Goal: Task Accomplishment & Management: Manage account settings

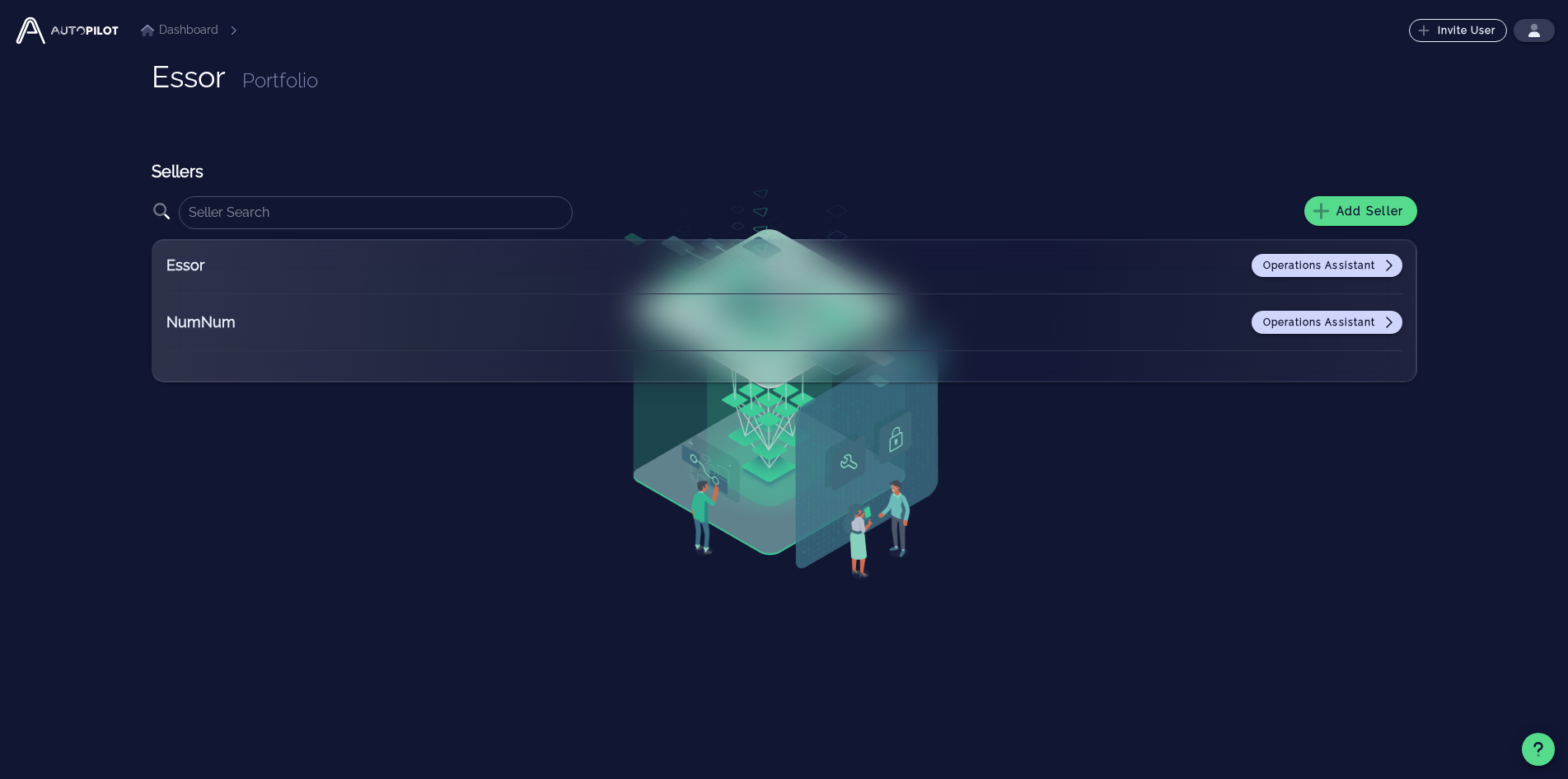
click at [747, 108] on div "Essor Portfolio Sellers ​ Add Seller Essor Operations Assistant NumNum Operatio…" at bounding box center [785, 421] width 1266 height 721
click at [1354, 204] on span "Add Seller" at bounding box center [1360, 211] width 86 height 15
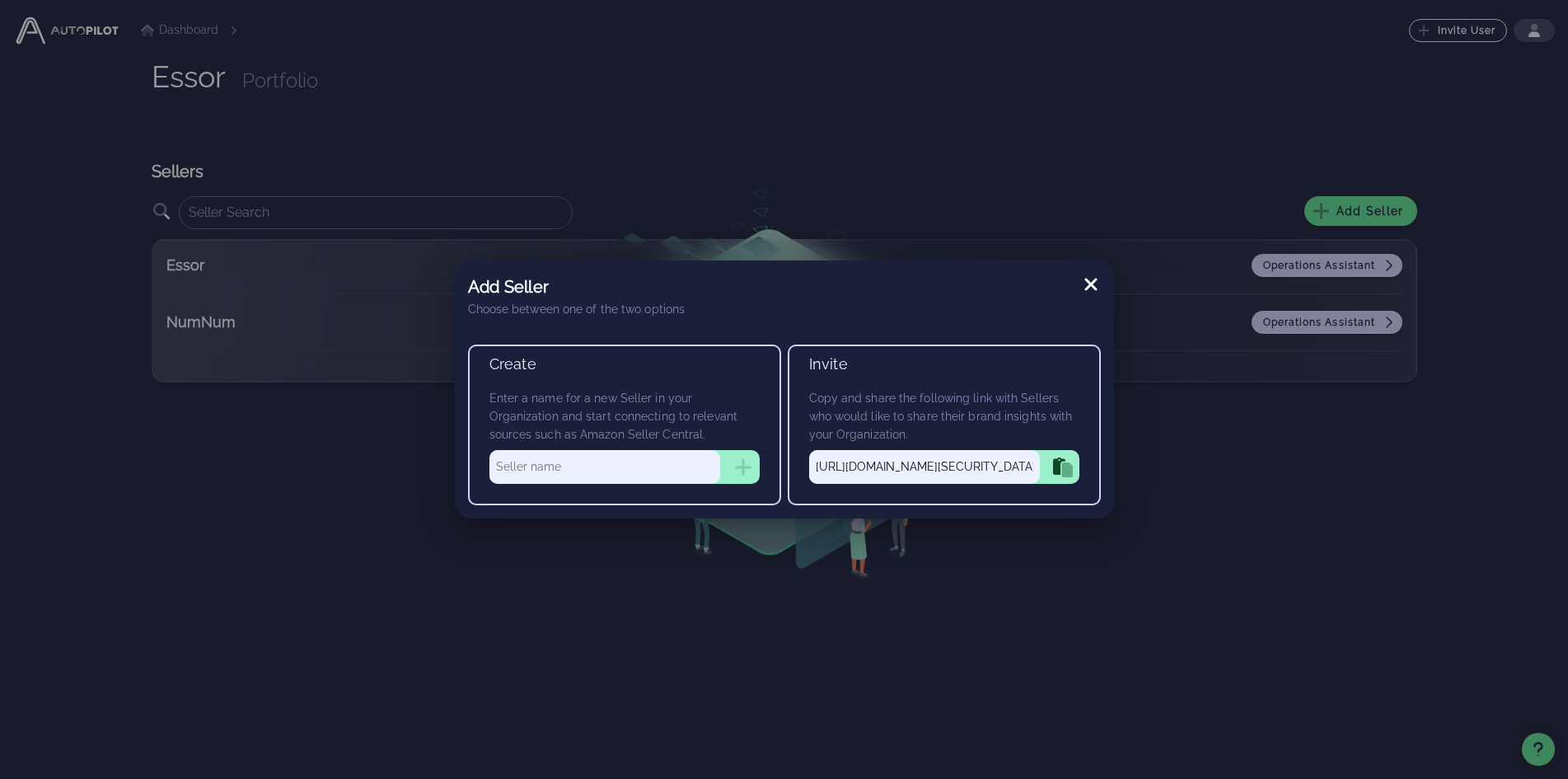
click at [528, 476] on input "text" at bounding box center [605, 466] width 231 height 33
type input "HomeNative"
click at [740, 460] on icon "button" at bounding box center [743, 467] width 20 height 20
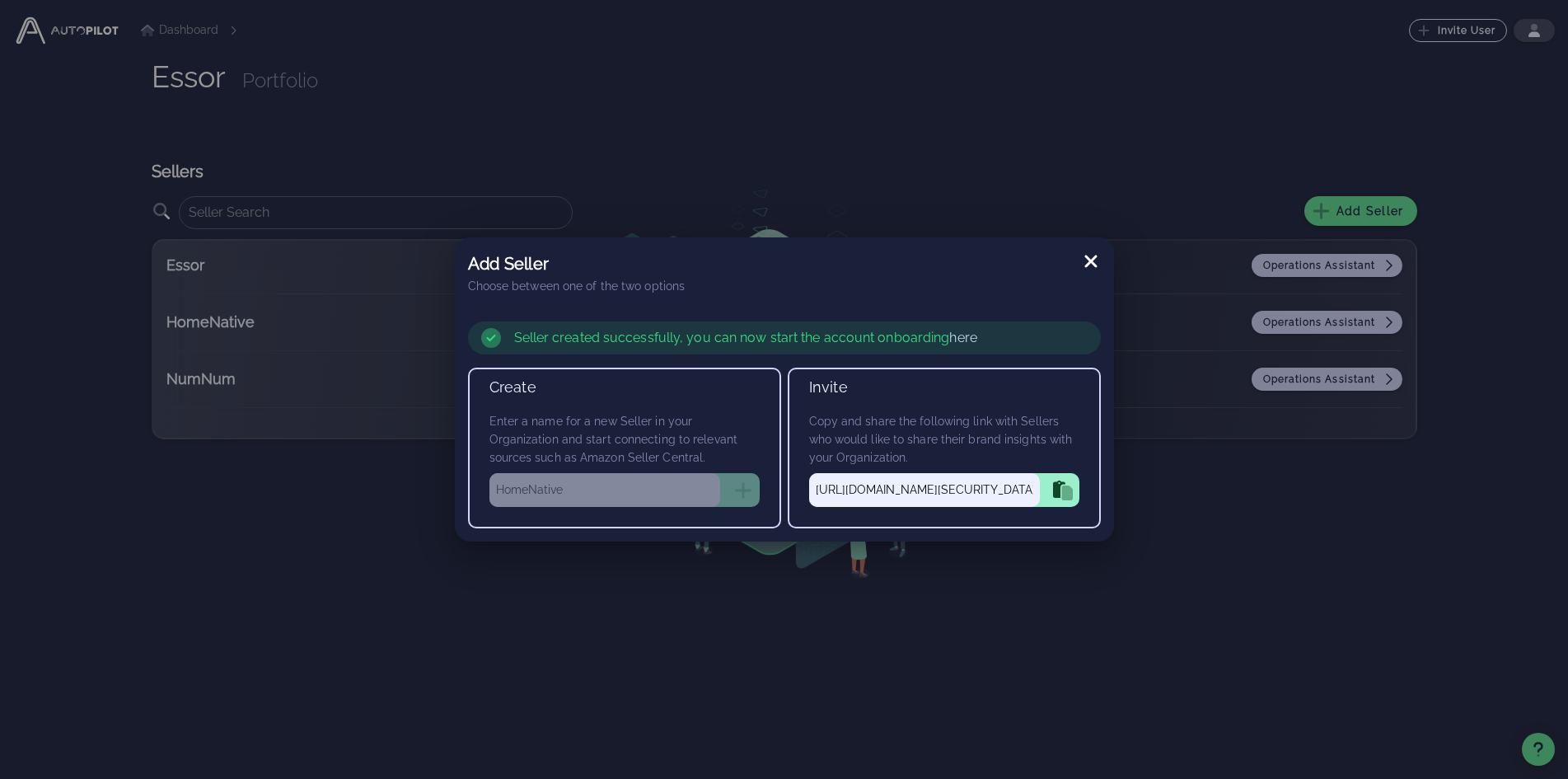
click at [1092, 259] on icon at bounding box center [1090, 261] width 12 height 12
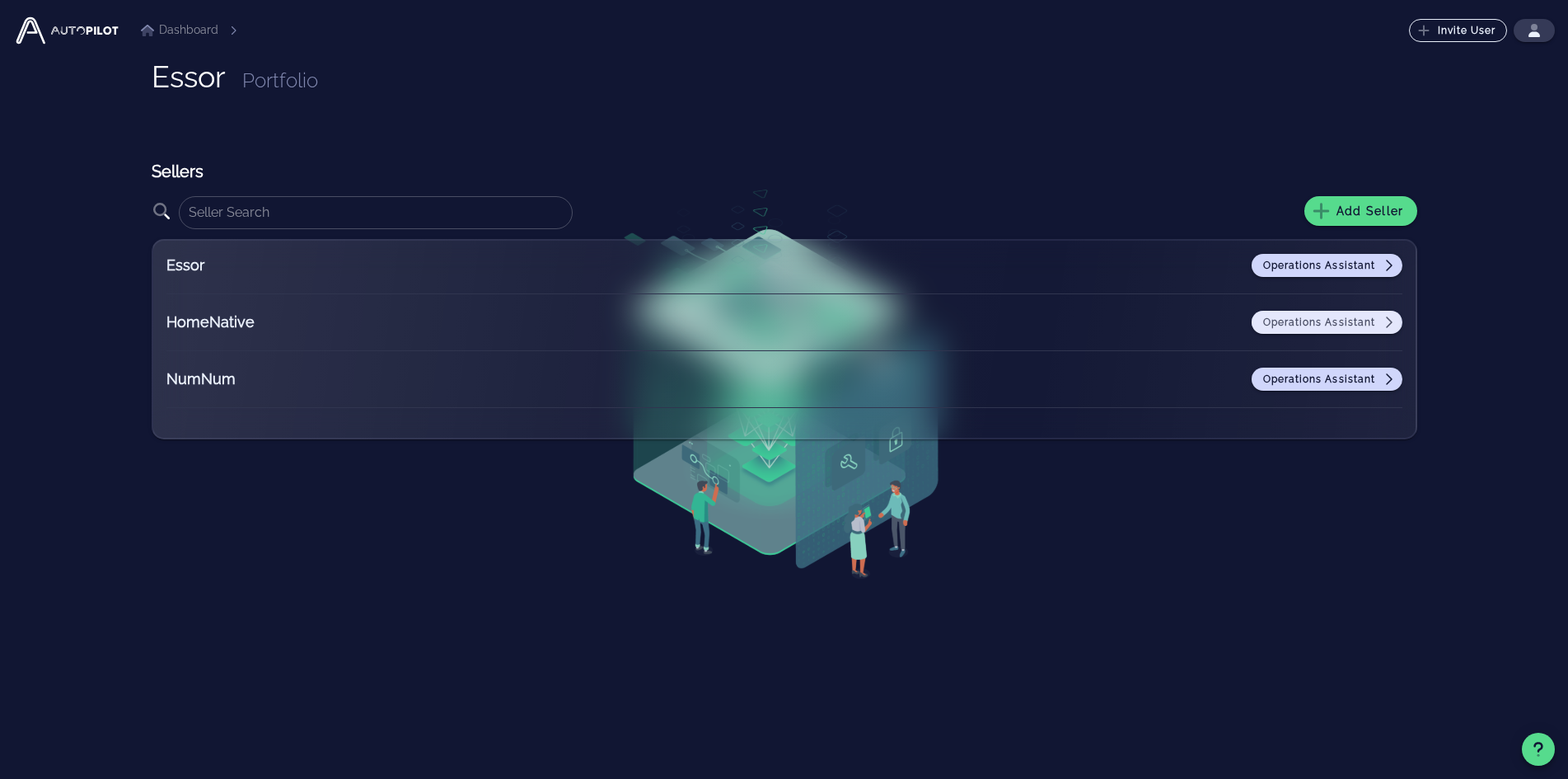
click at [1324, 321] on span "Operations Assistant" at bounding box center [1327, 322] width 130 height 13
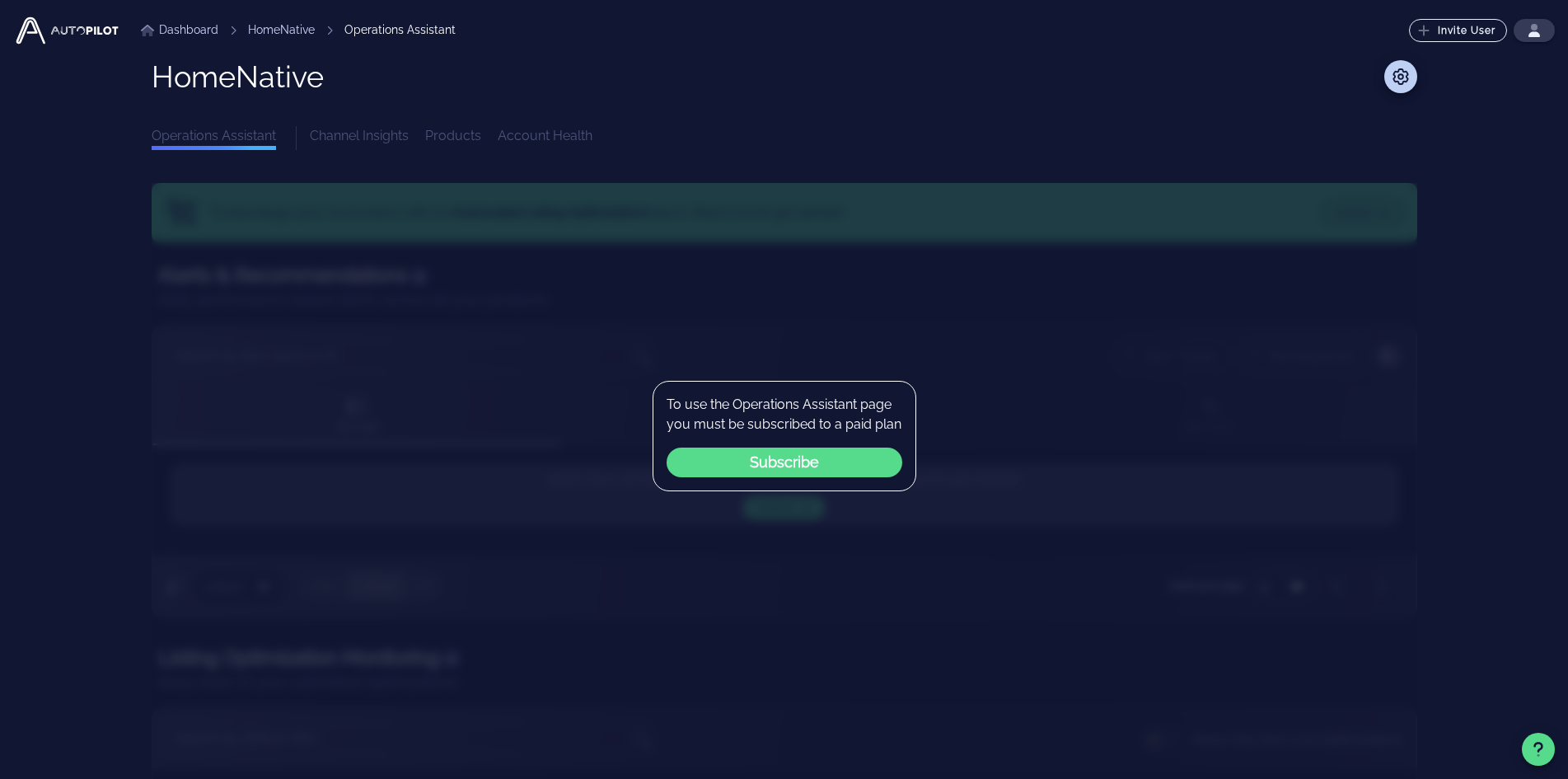
click at [1522, 230] on div "Dashboard HomeNative Operations Assistant Invite User ⬆️ Upgrade Your Plan Upgr…" at bounding box center [784, 470] width 1542 height 940
click at [1399, 75] on icon at bounding box center [1401, 77] width 16 height 17
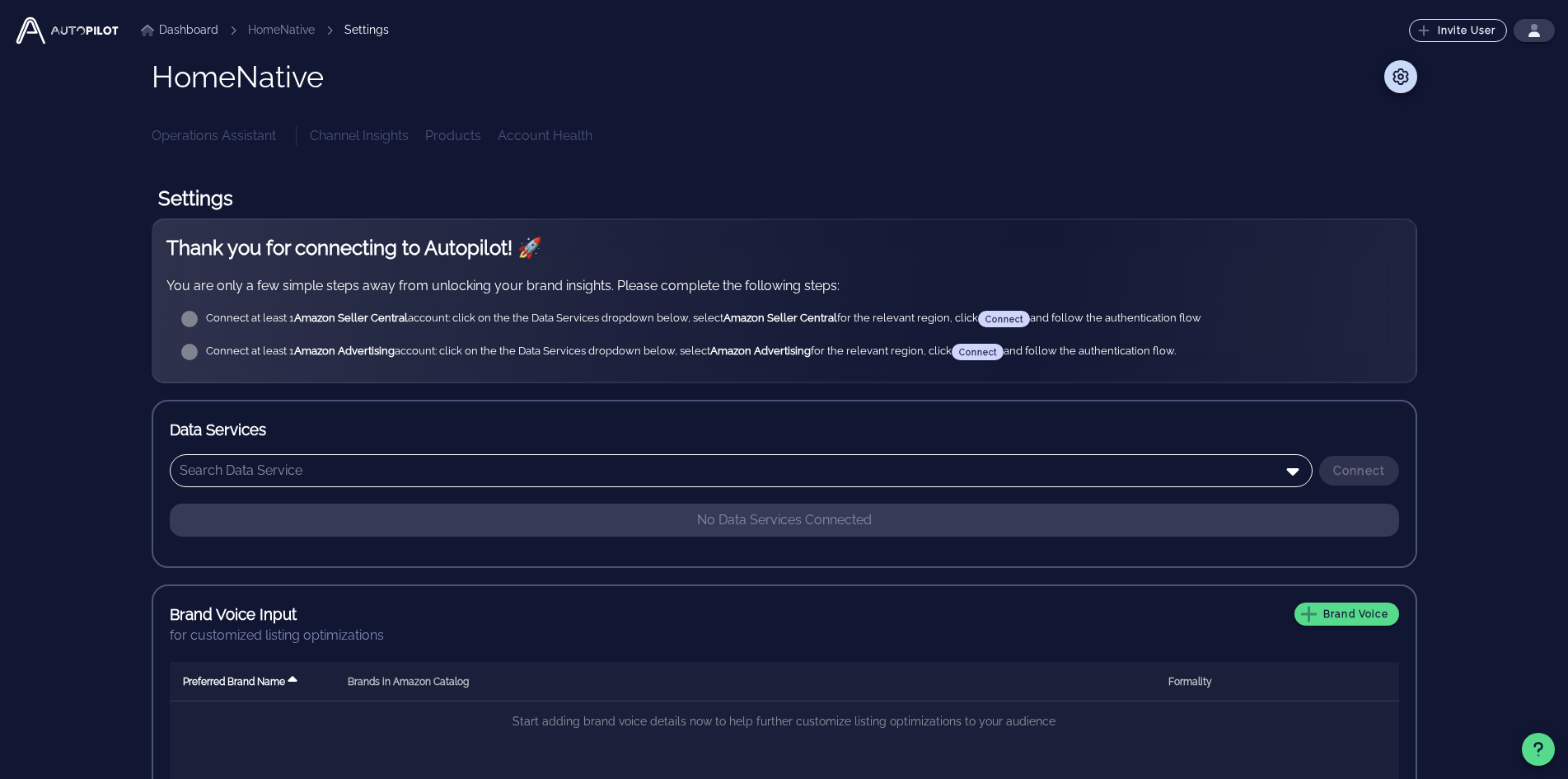
click at [557, 480] on input "text" at bounding box center [729, 470] width 1100 height 27
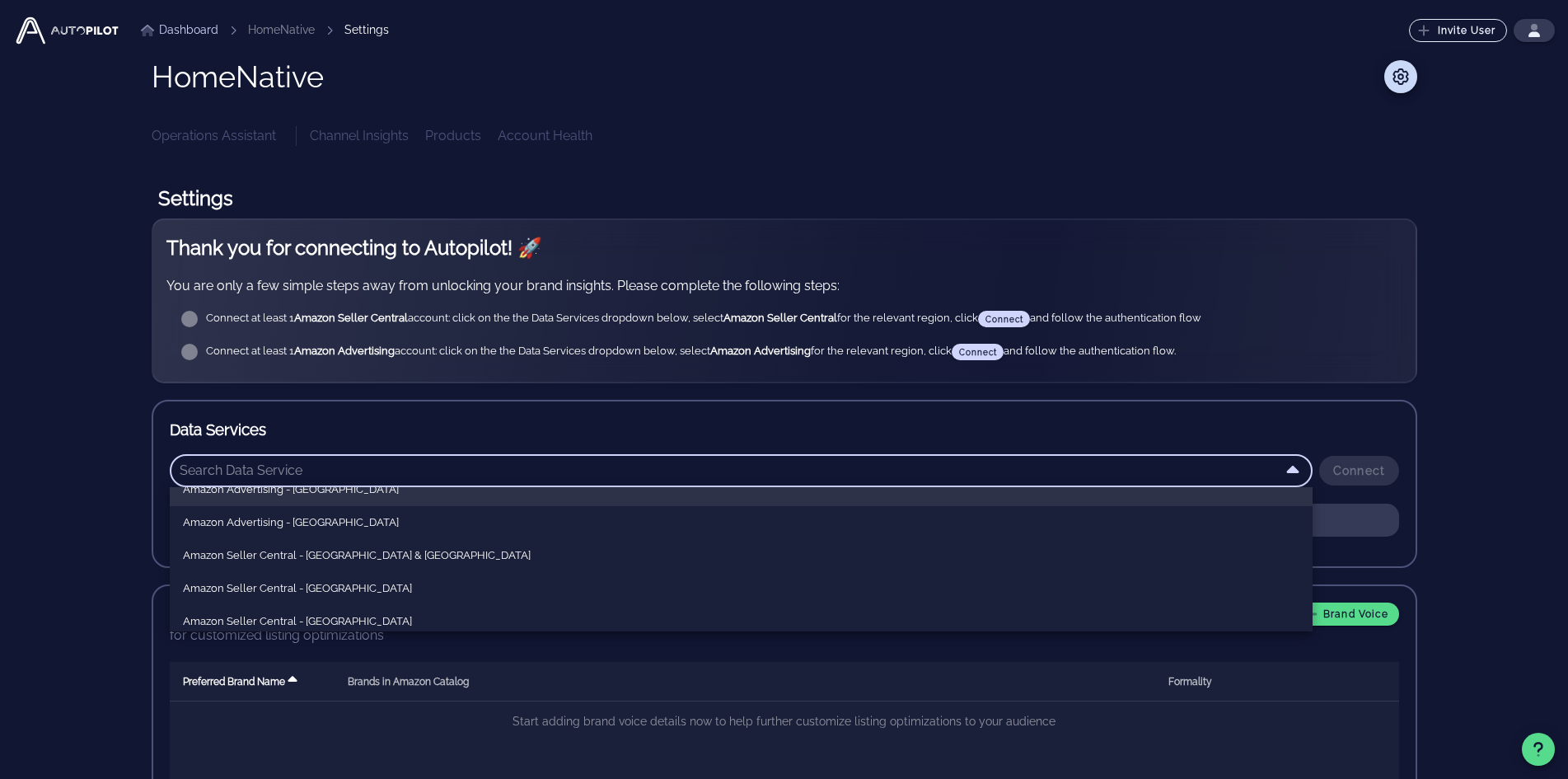
scroll to position [82, 0]
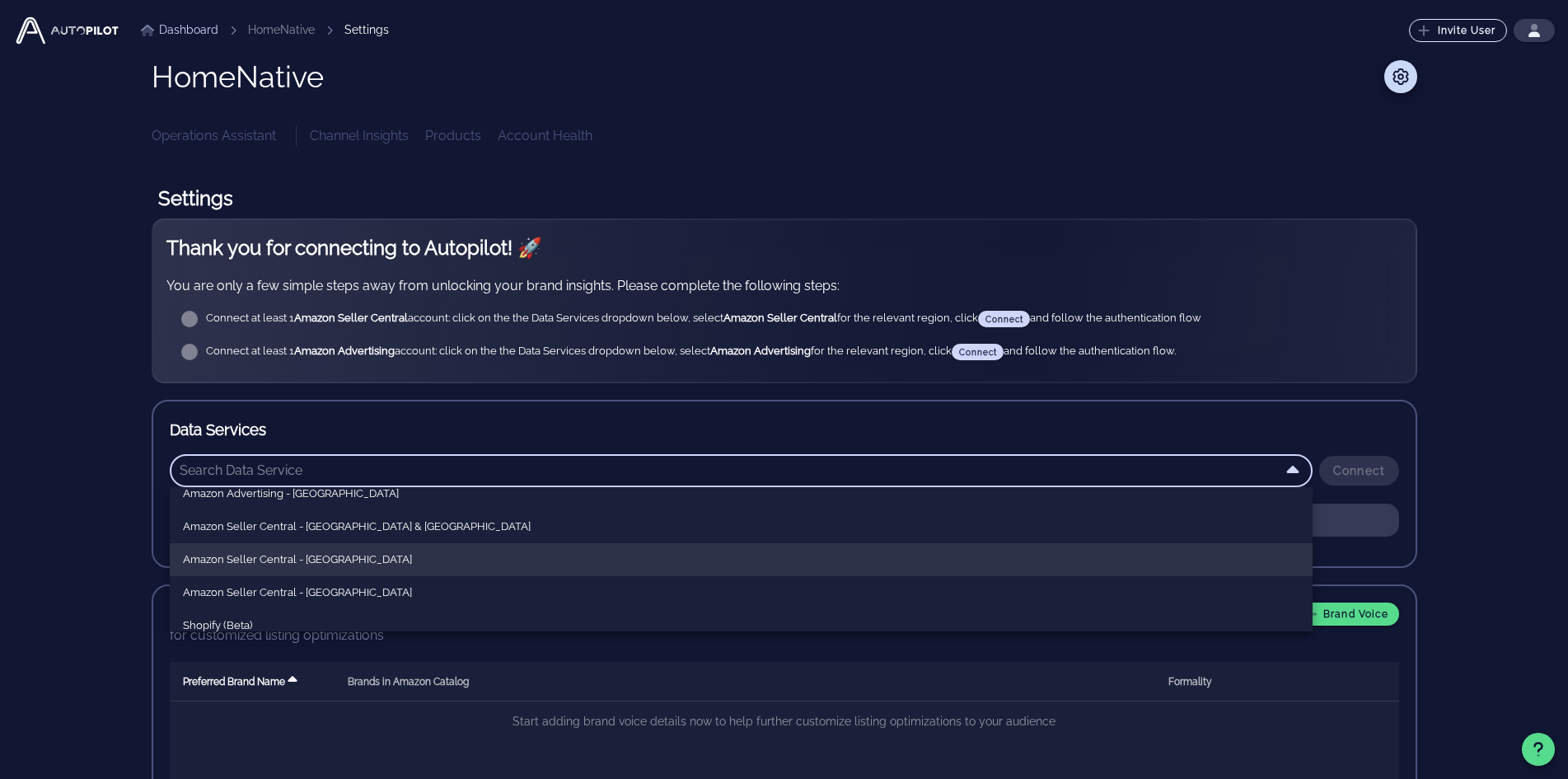
click at [347, 564] on div "Amazon Seller Central - North America" at bounding box center [741, 558] width 1117 height 13
type input "Amazon Seller Central - North America"
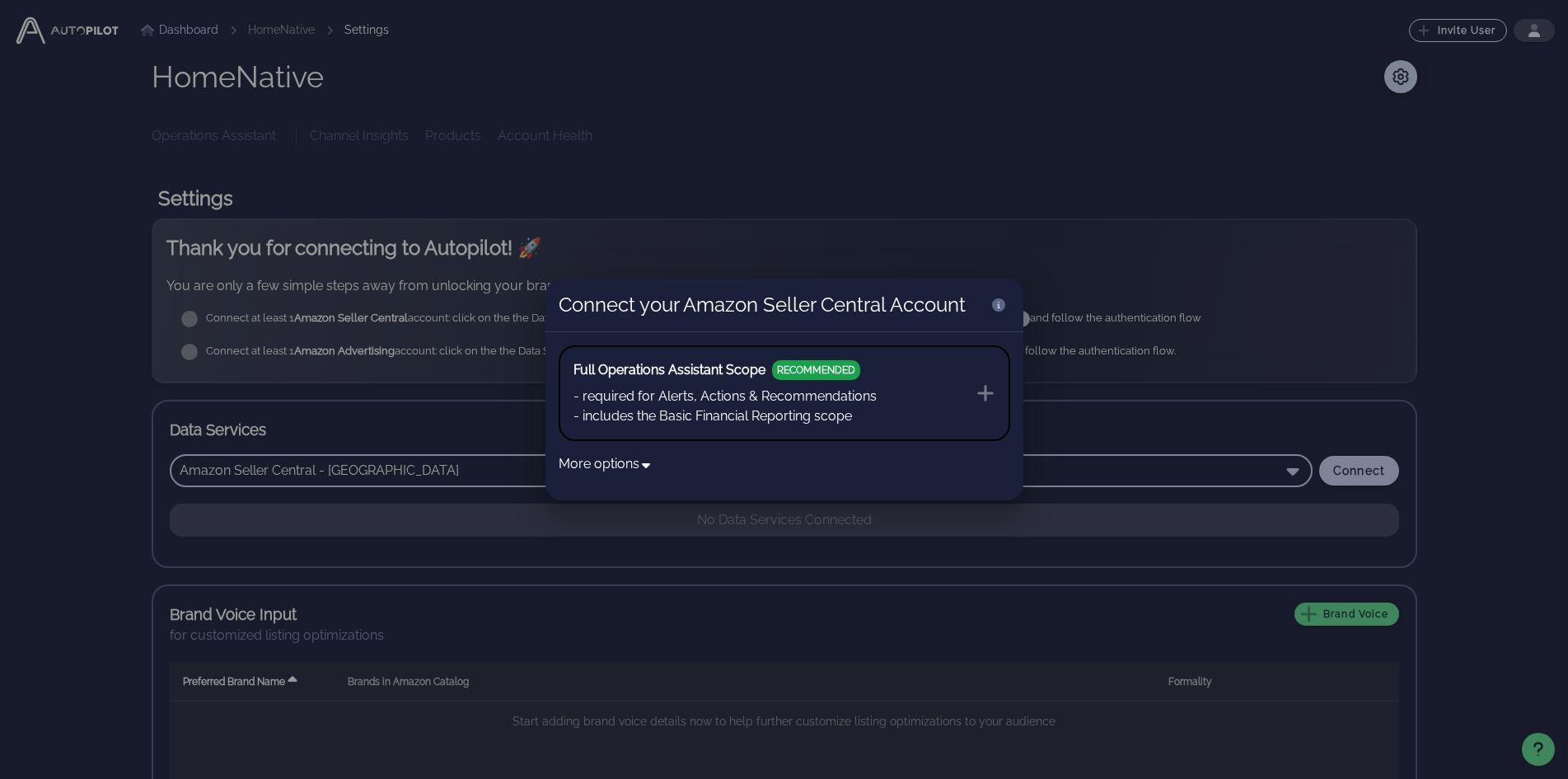
click at [920, 385] on button "Full Operations Assistant Scope RECOMMENDED - required for Alerts, Actions & Re…" at bounding box center [784, 392] width 451 height 95
click at [1405, 414] on div at bounding box center [784, 390] width 1568 height 779
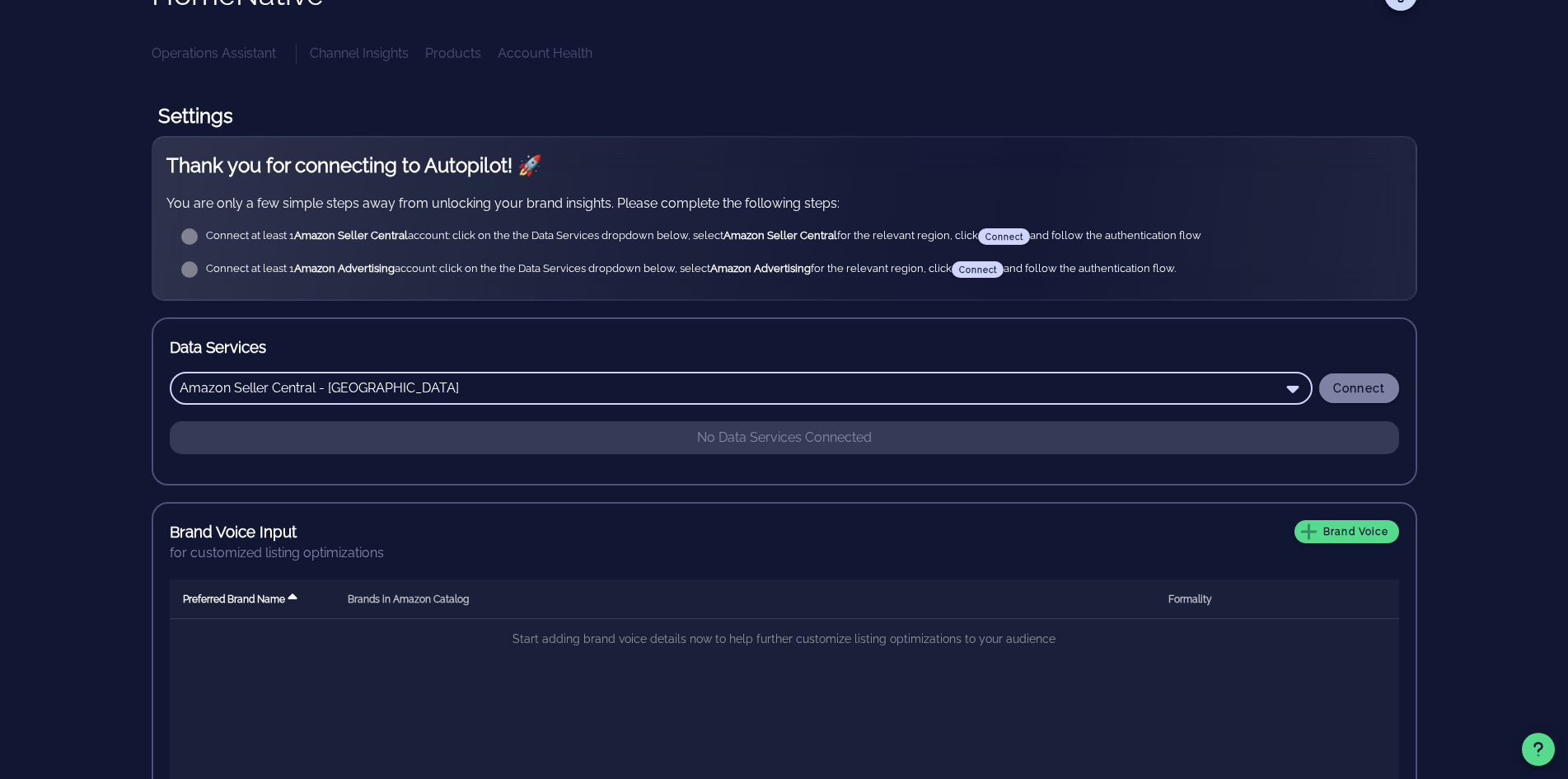
click at [1351, 393] on span "Connect" at bounding box center [1359, 388] width 54 height 13
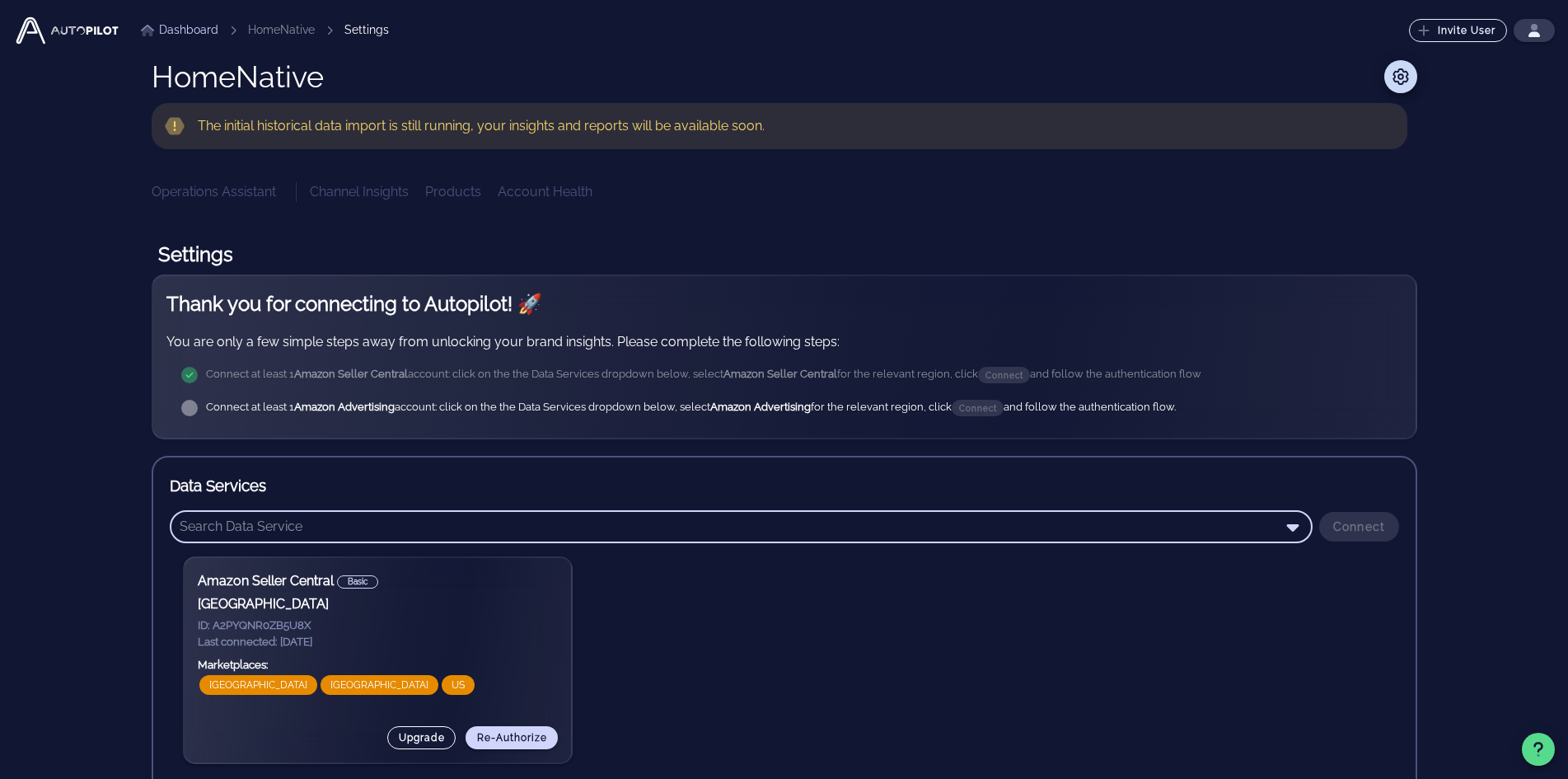
click at [755, 515] on input "text" at bounding box center [729, 527] width 1100 height 27
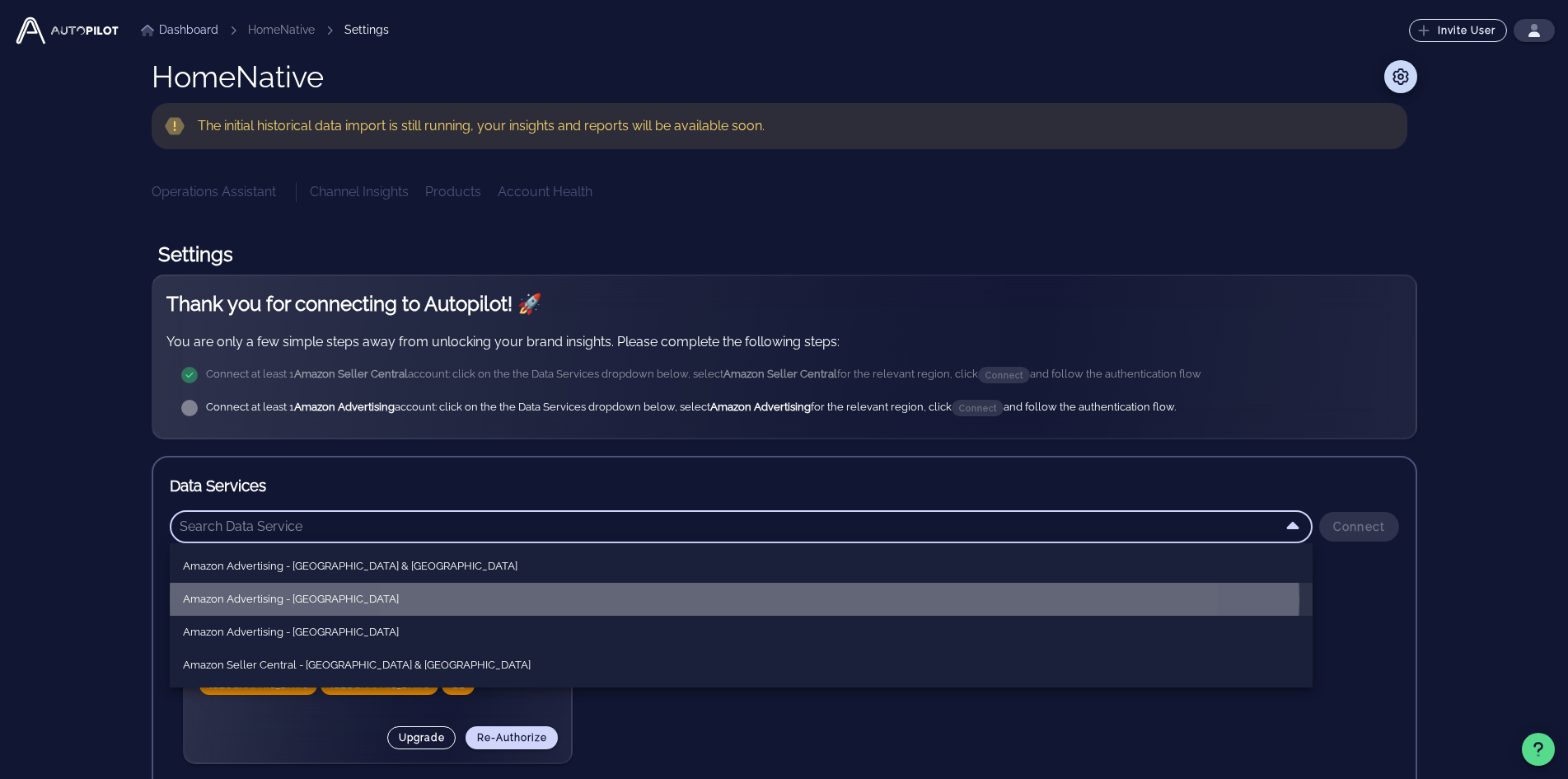
click at [290, 602] on div "Amazon Advertising - [GEOGRAPHIC_DATA]" at bounding box center [741, 598] width 1117 height 13
type input "Amazon Advertising - [GEOGRAPHIC_DATA]"
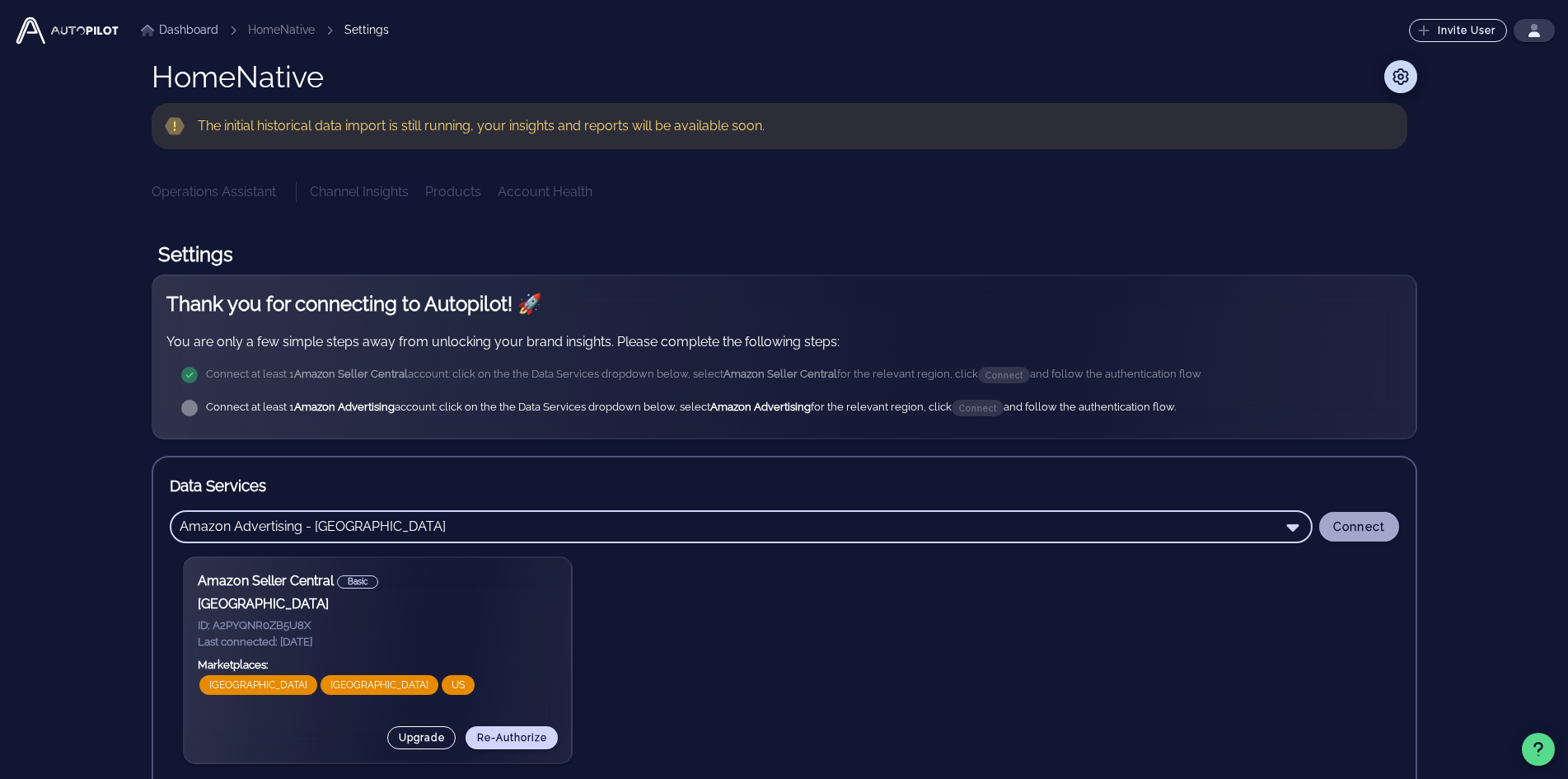
click at [1358, 528] on span "Connect" at bounding box center [1359, 526] width 54 height 13
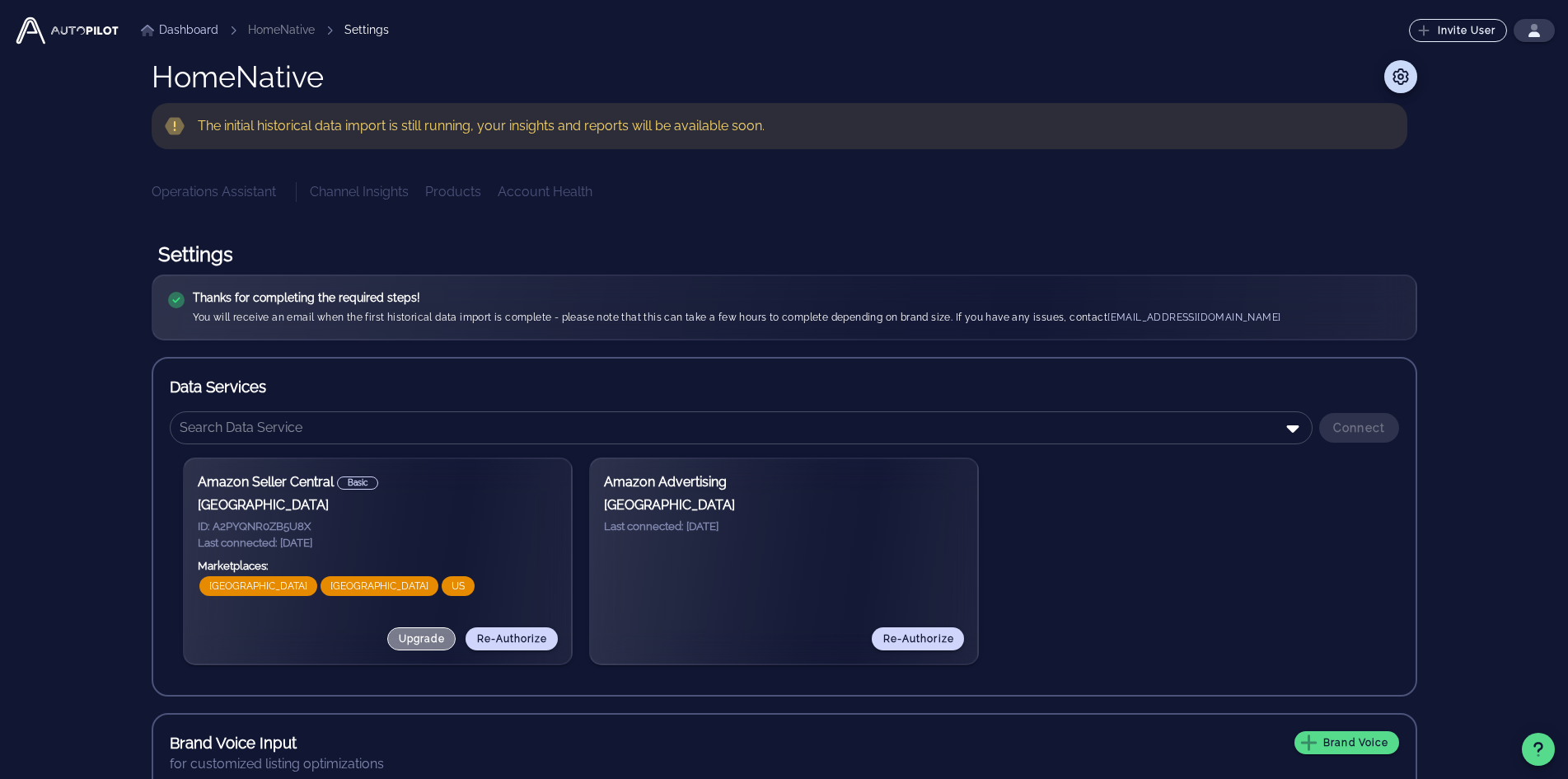
click at [412, 640] on span "Upgrade" at bounding box center [421, 639] width 47 height 12
click at [1541, 24] on icon "button" at bounding box center [1534, 30] width 13 height 13
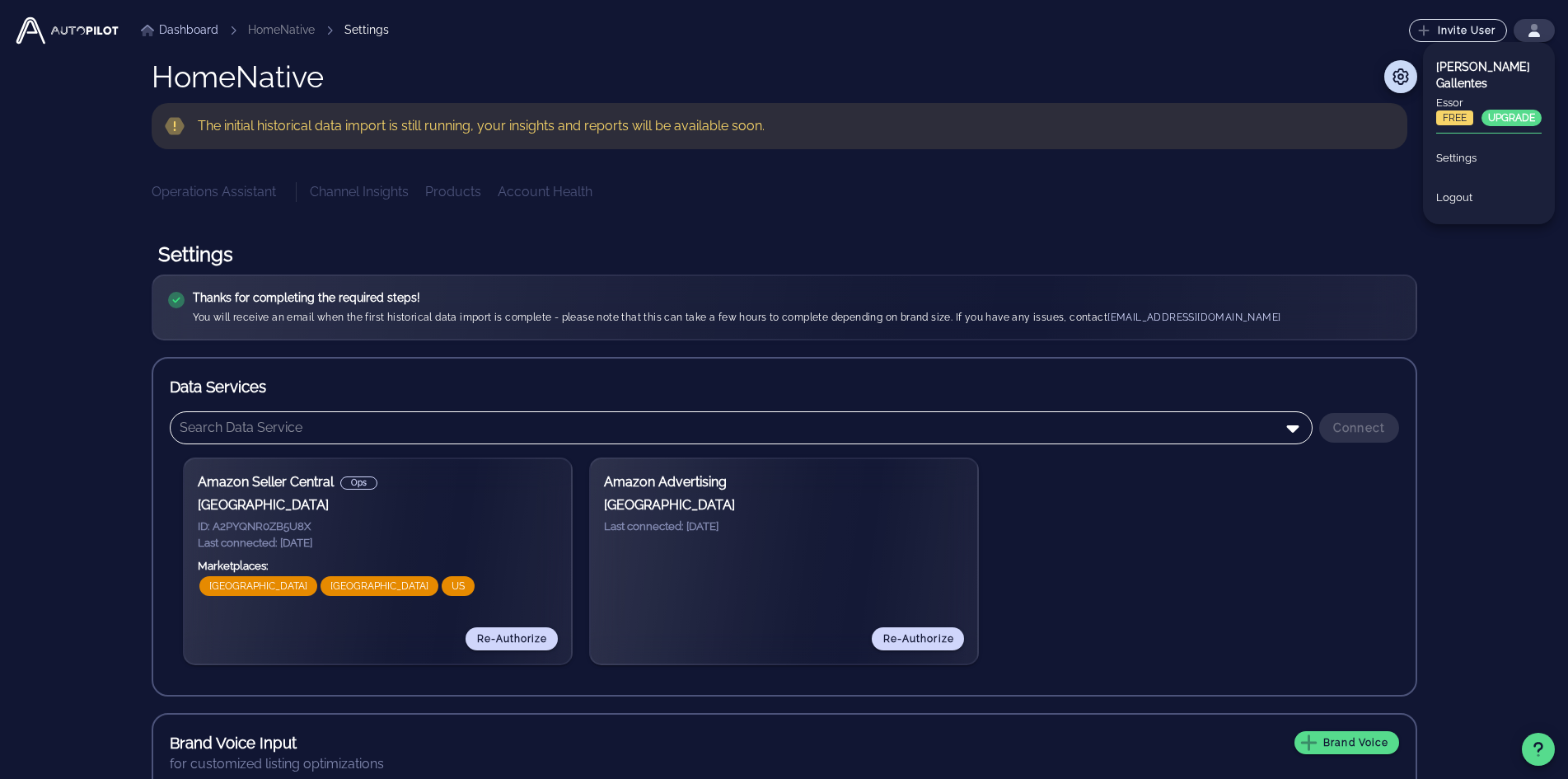
click at [1101, 432] on input "text" at bounding box center [729, 427] width 1100 height 27
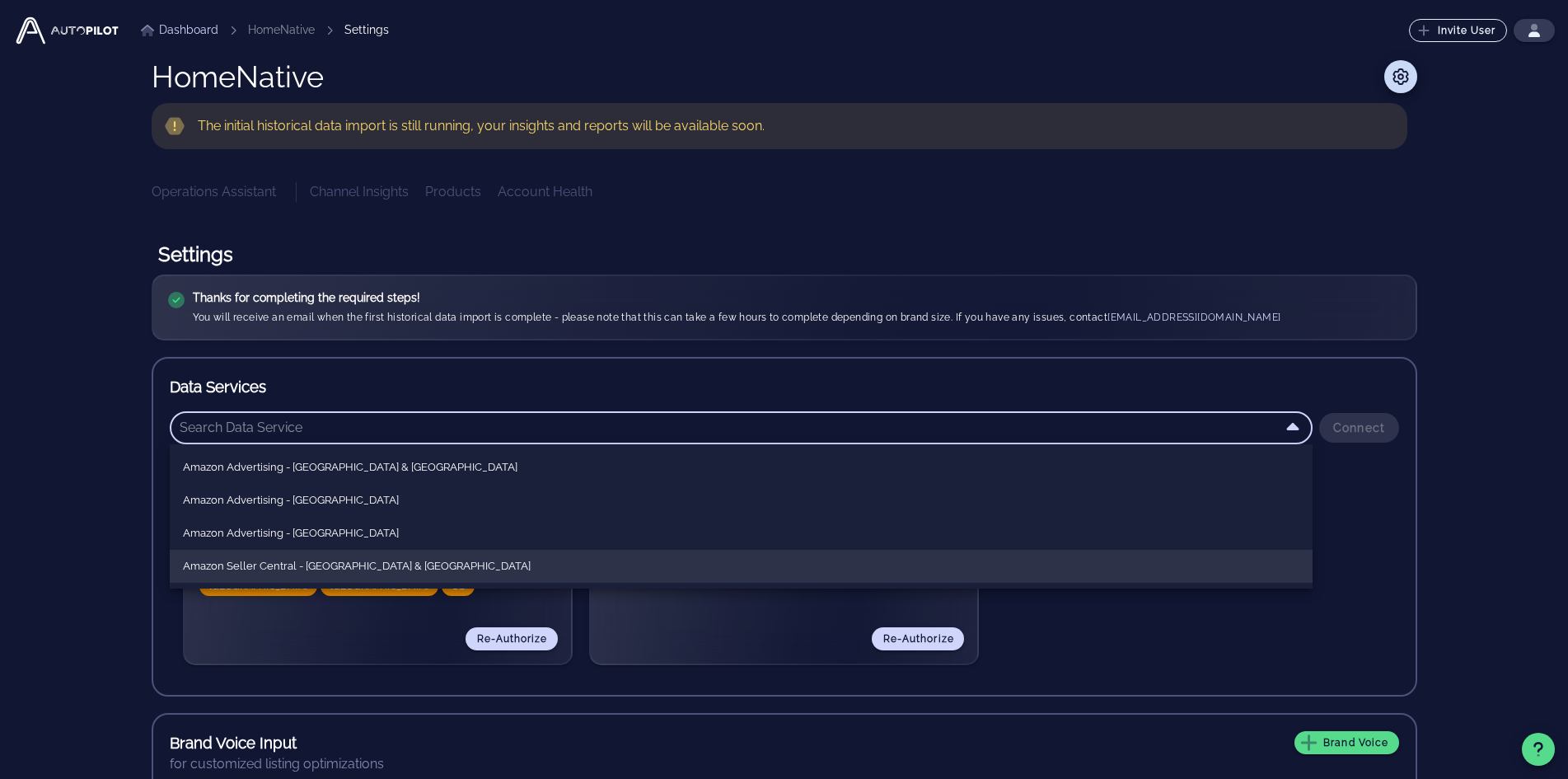
scroll to position [82, 0]
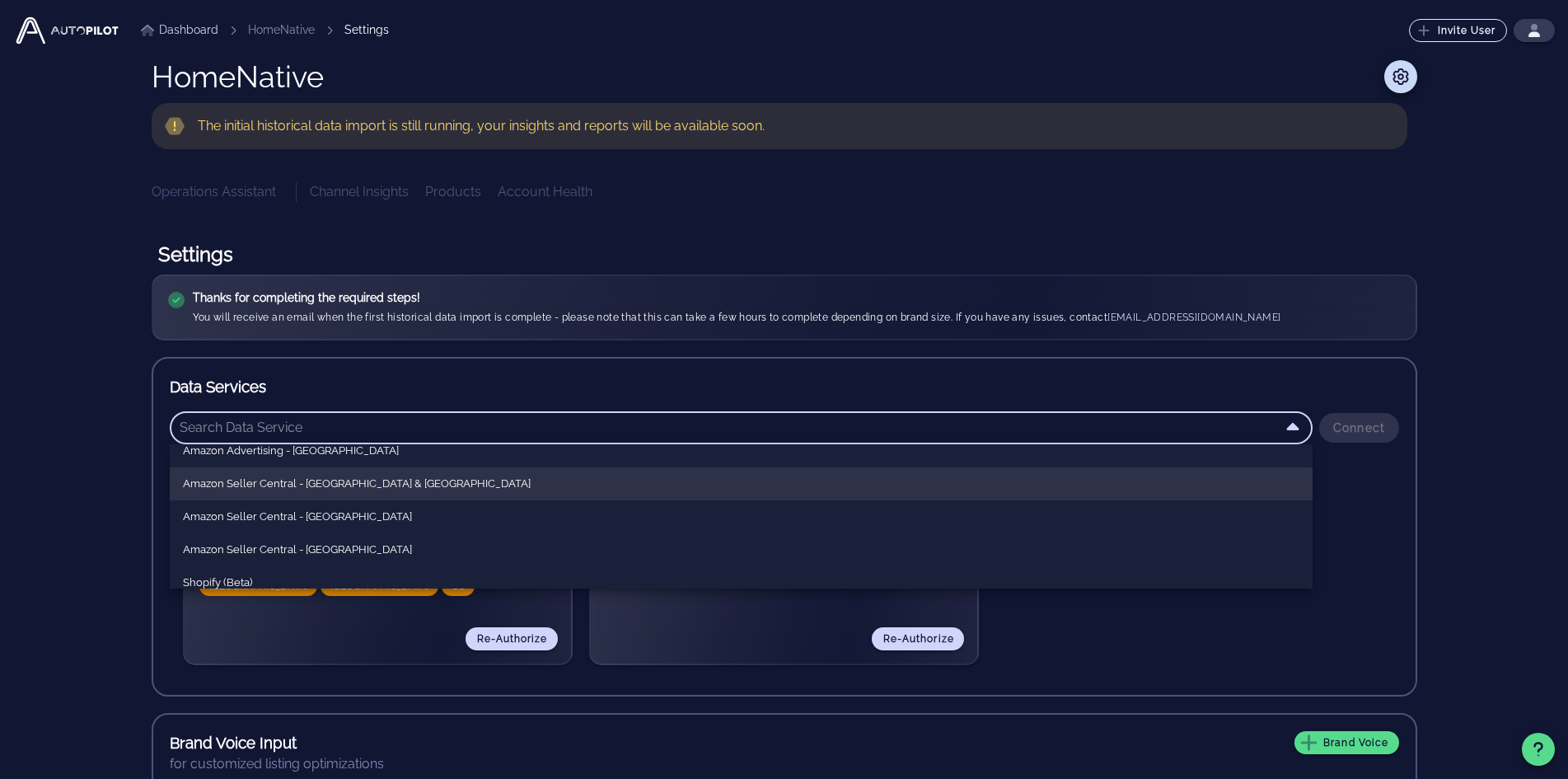
click at [370, 485] on div "Amazon Seller Central - Europe & India" at bounding box center [741, 483] width 1117 height 13
type input "Amazon Seller Central - Europe & India"
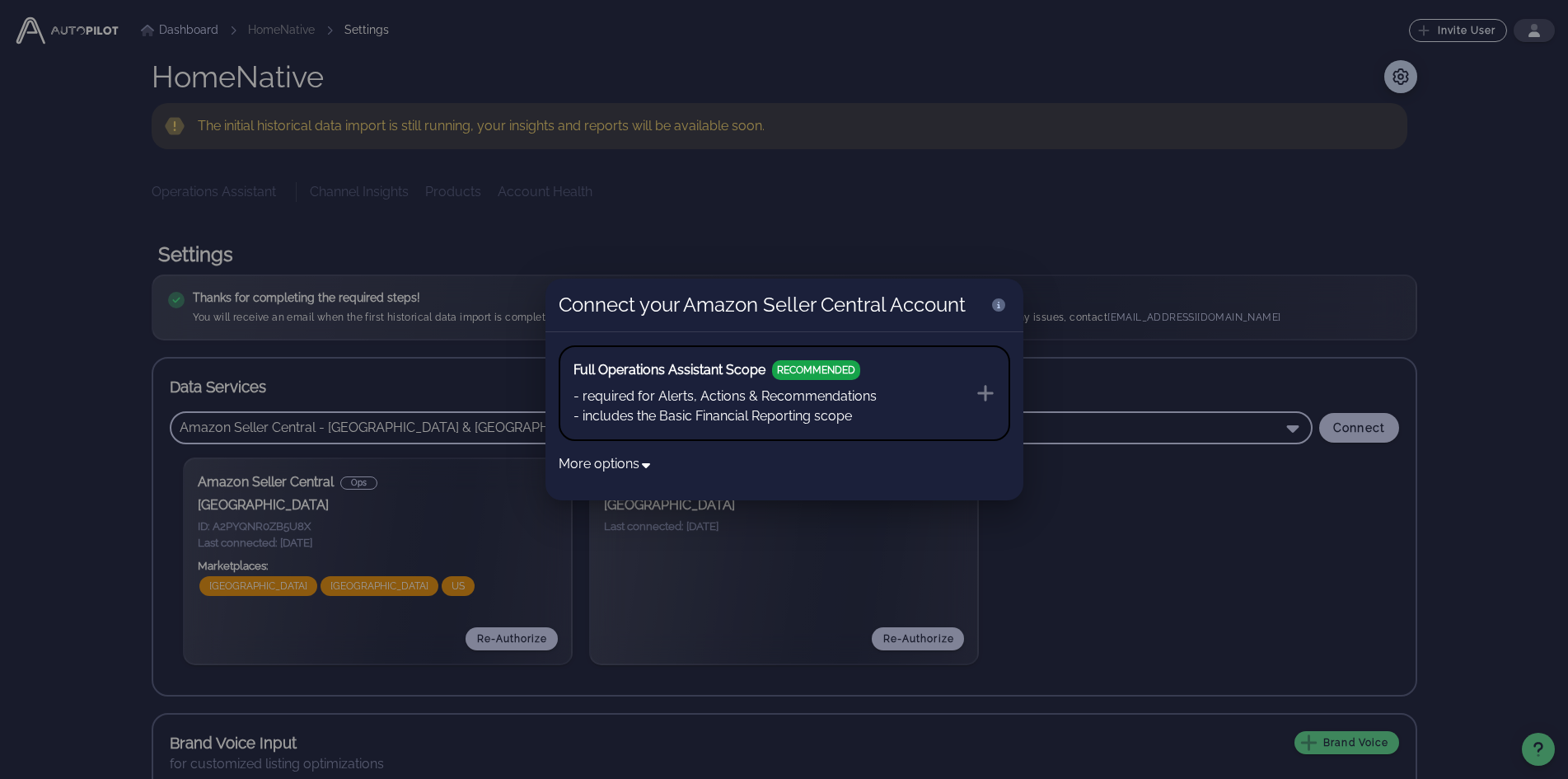
click at [984, 393] on icon at bounding box center [986, 392] width 17 height 17
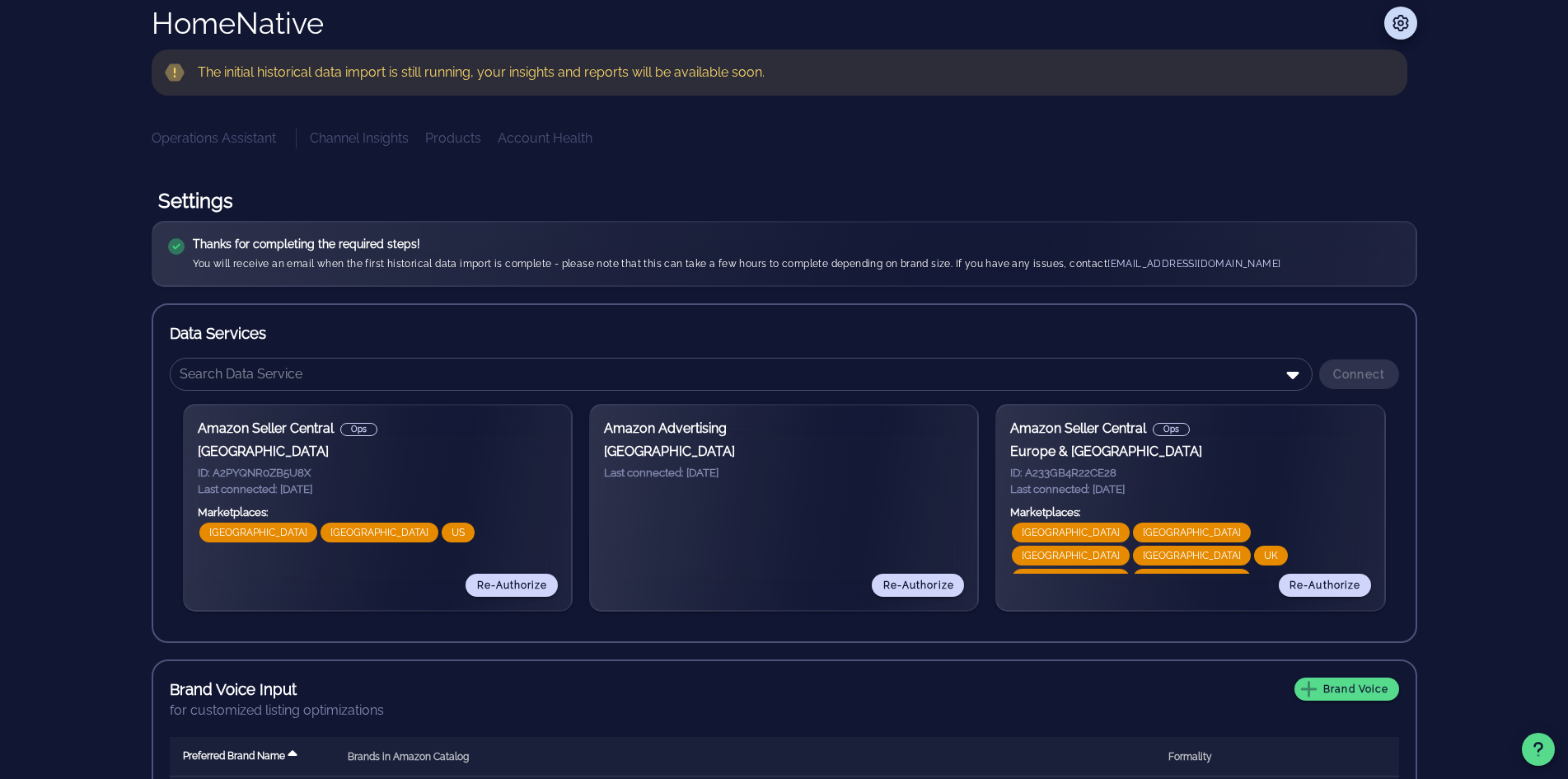
scroll to position [82, 0]
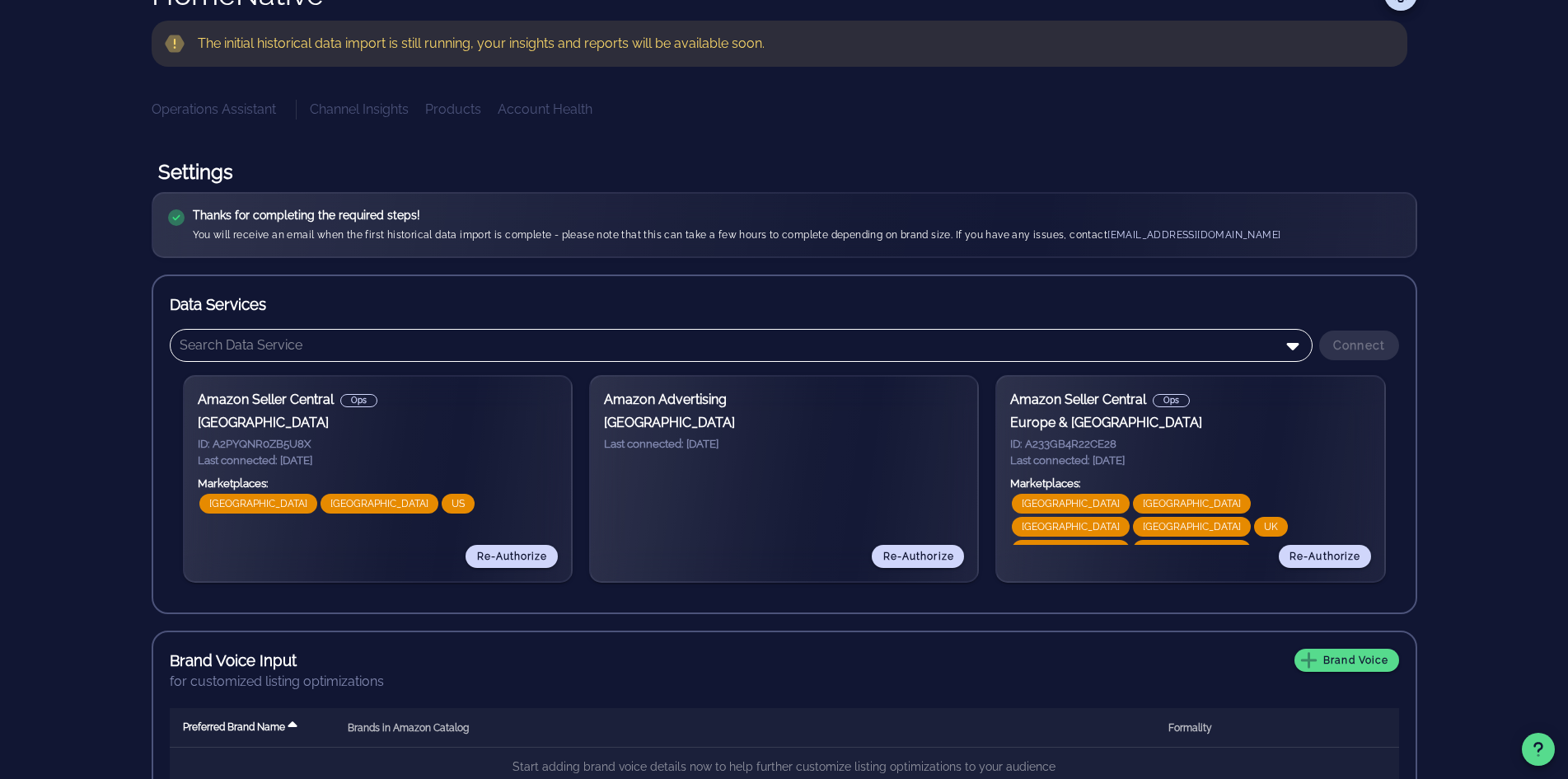
click at [1292, 350] on icon at bounding box center [1293, 346] width 20 height 20
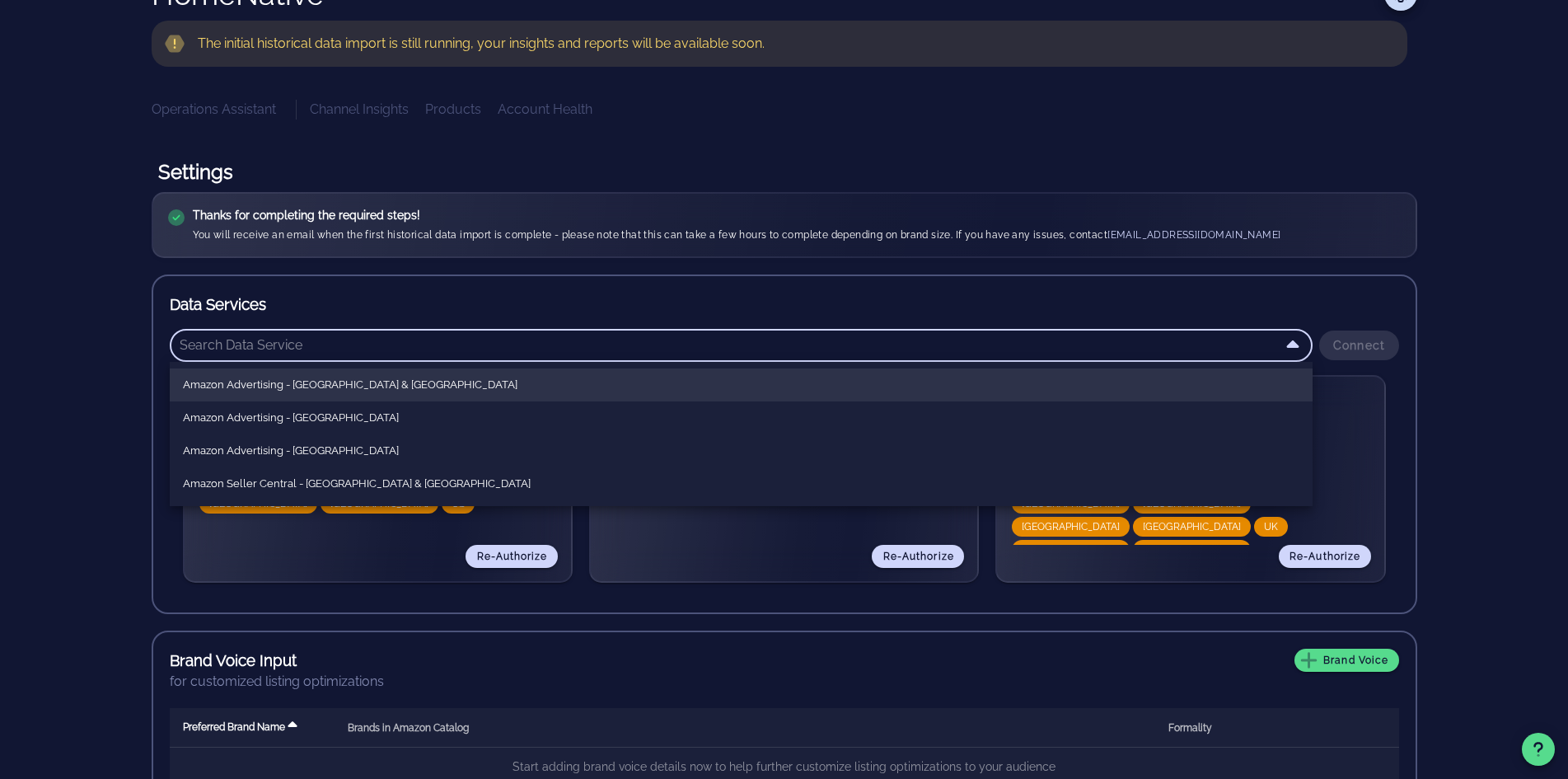
scroll to position [0, 0]
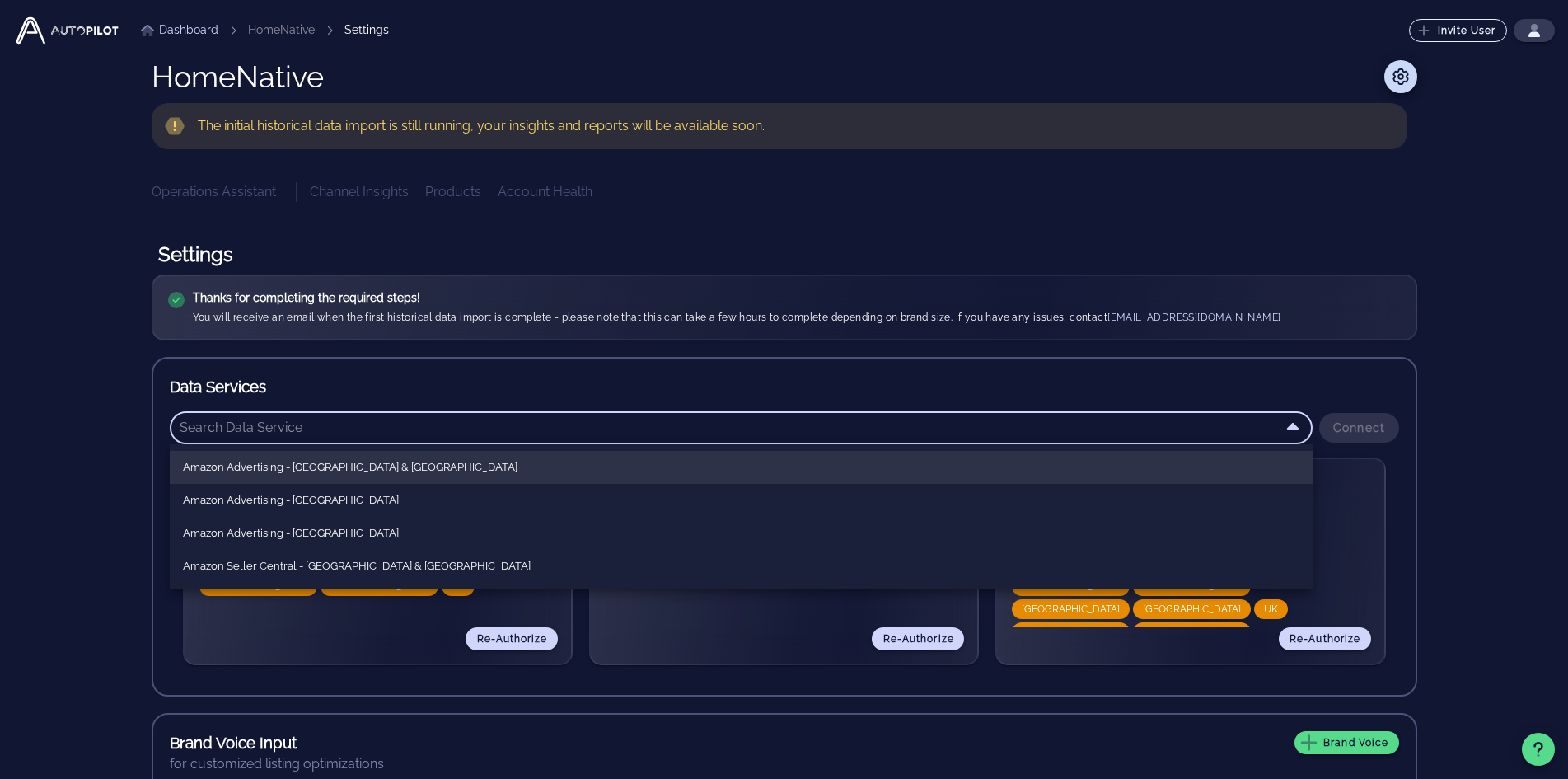
click at [333, 475] on div "Amazon Advertising - Europe & India" at bounding box center [741, 467] width 1117 height 27
type input "Amazon Advertising - Europe & India"
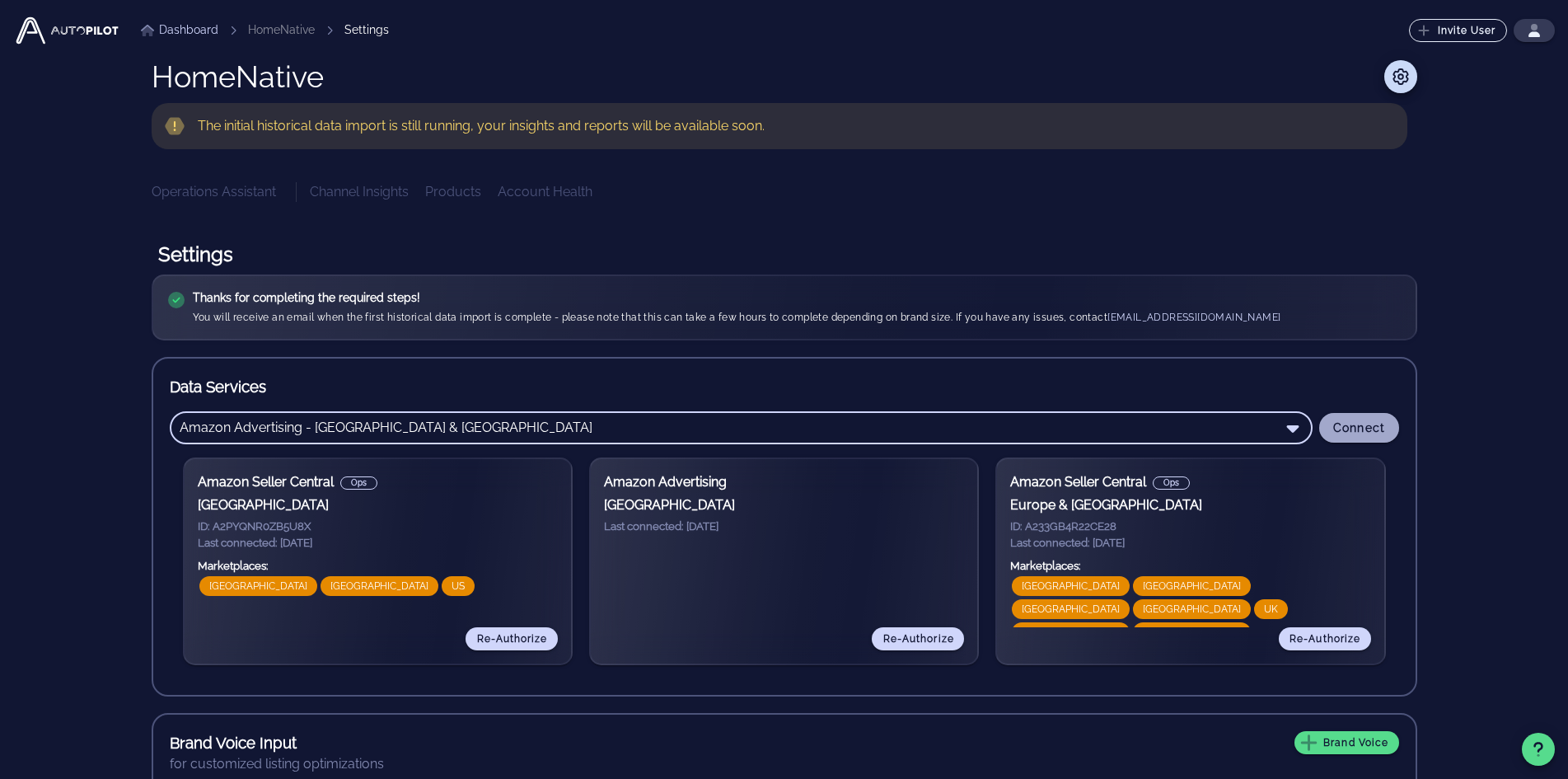
click at [1360, 430] on span "Connect" at bounding box center [1359, 427] width 54 height 13
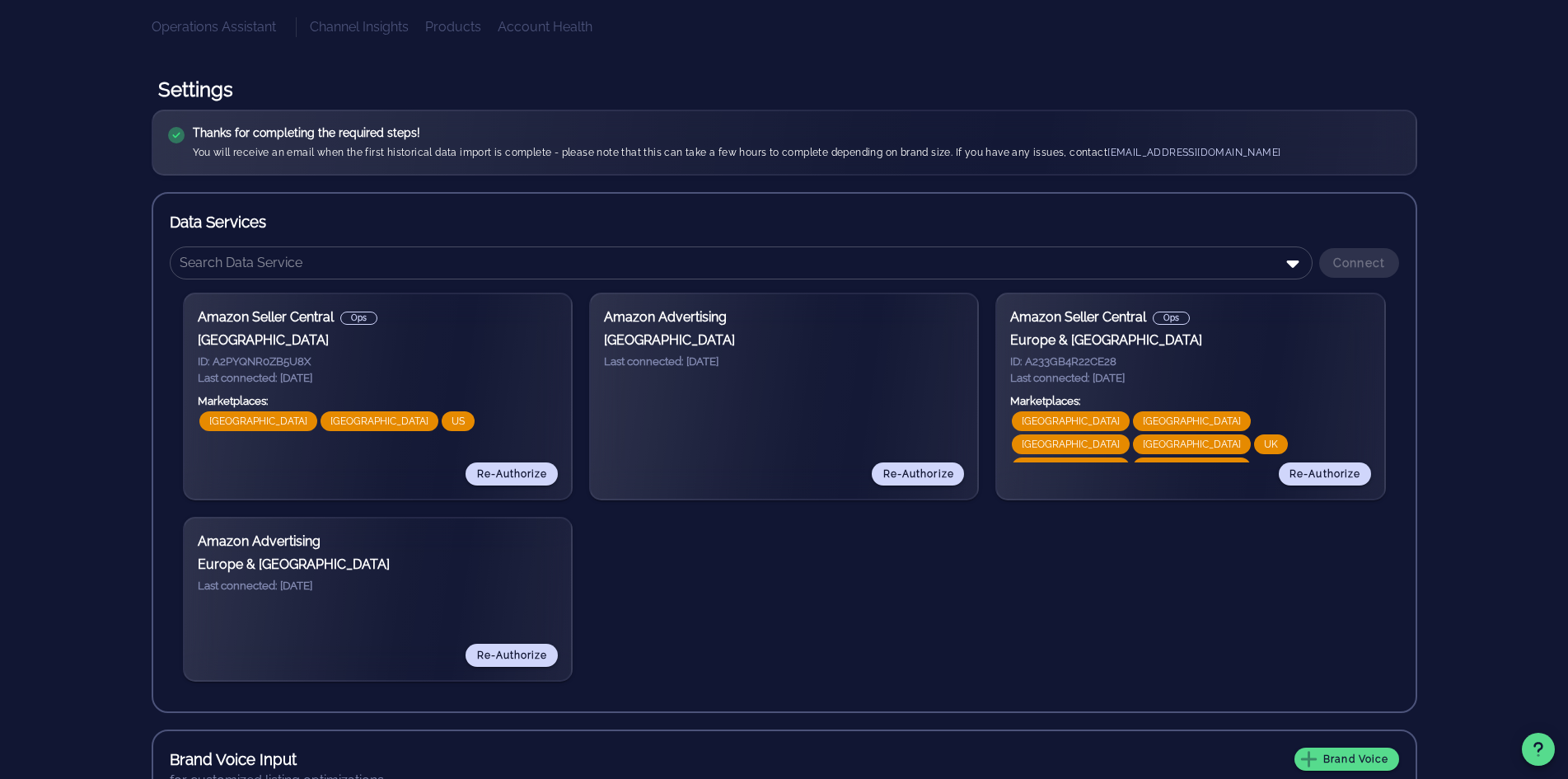
scroll to position [82, 0]
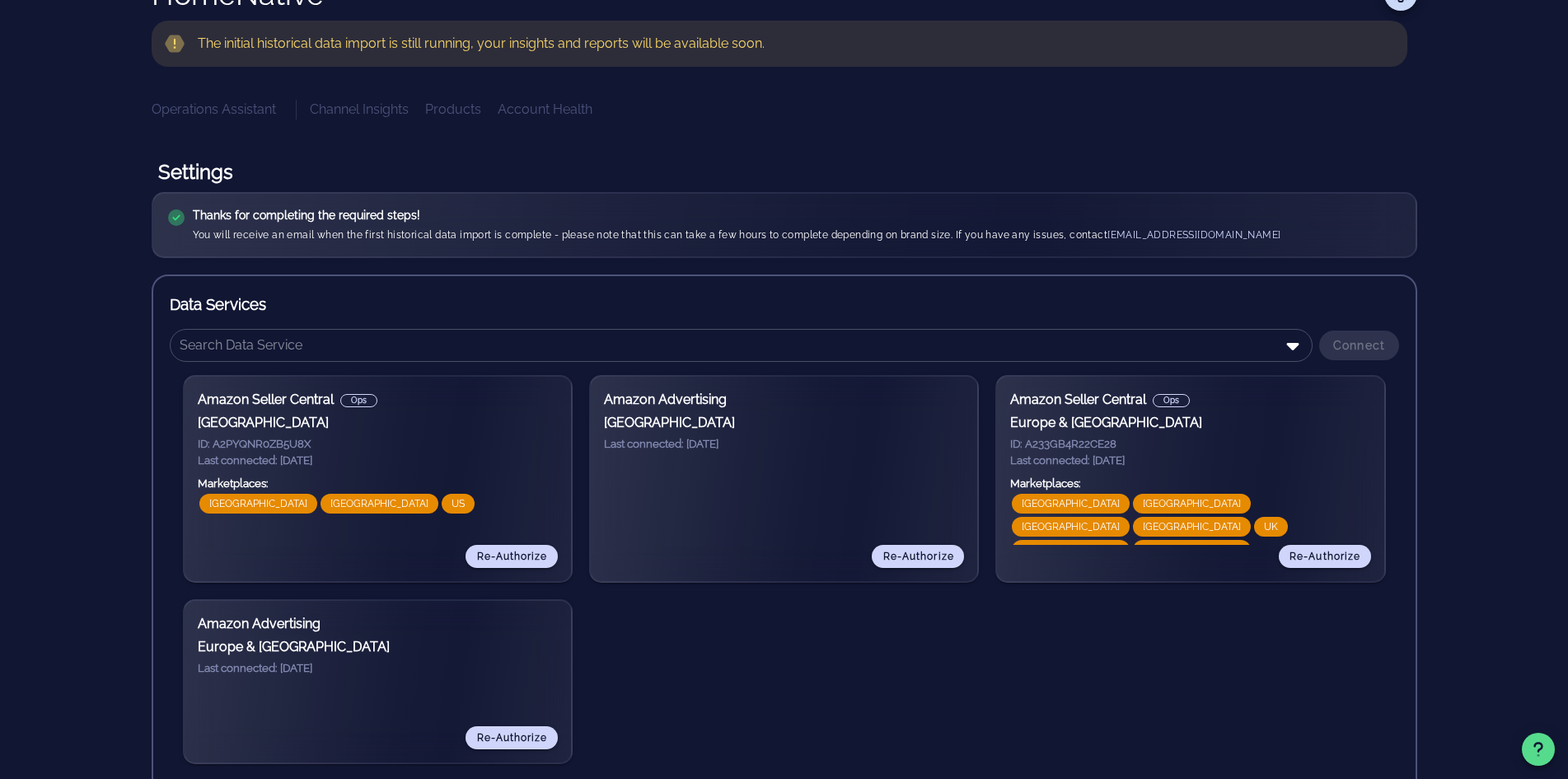
click at [1520, 210] on div "Dashboard HomeNative Settings Invite User ⬆️ Upgrade Your Plan Upgrade to a pai…" at bounding box center [784, 544] width 1542 height 1253
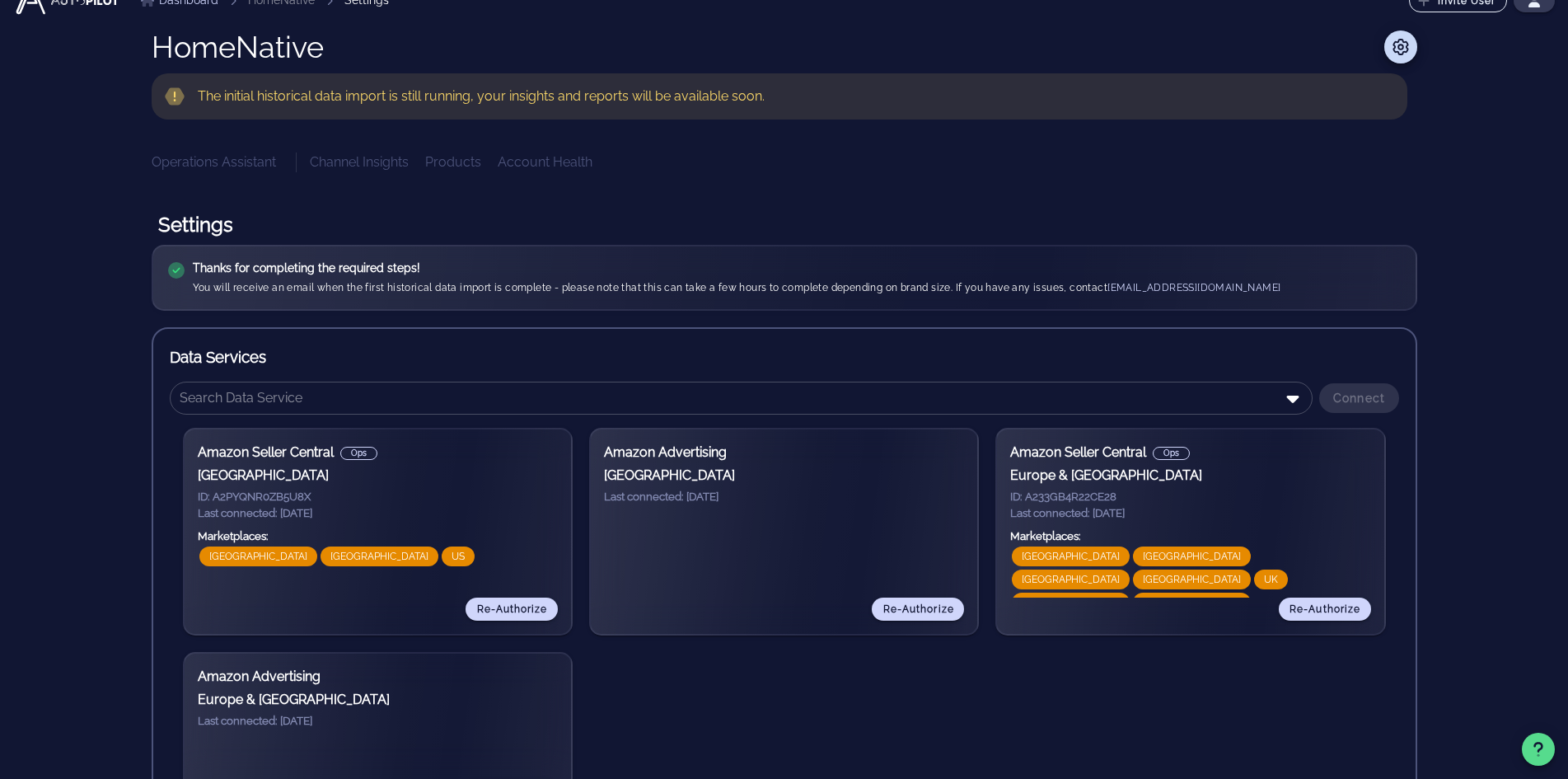
scroll to position [0, 0]
